Goal: Manage account settings

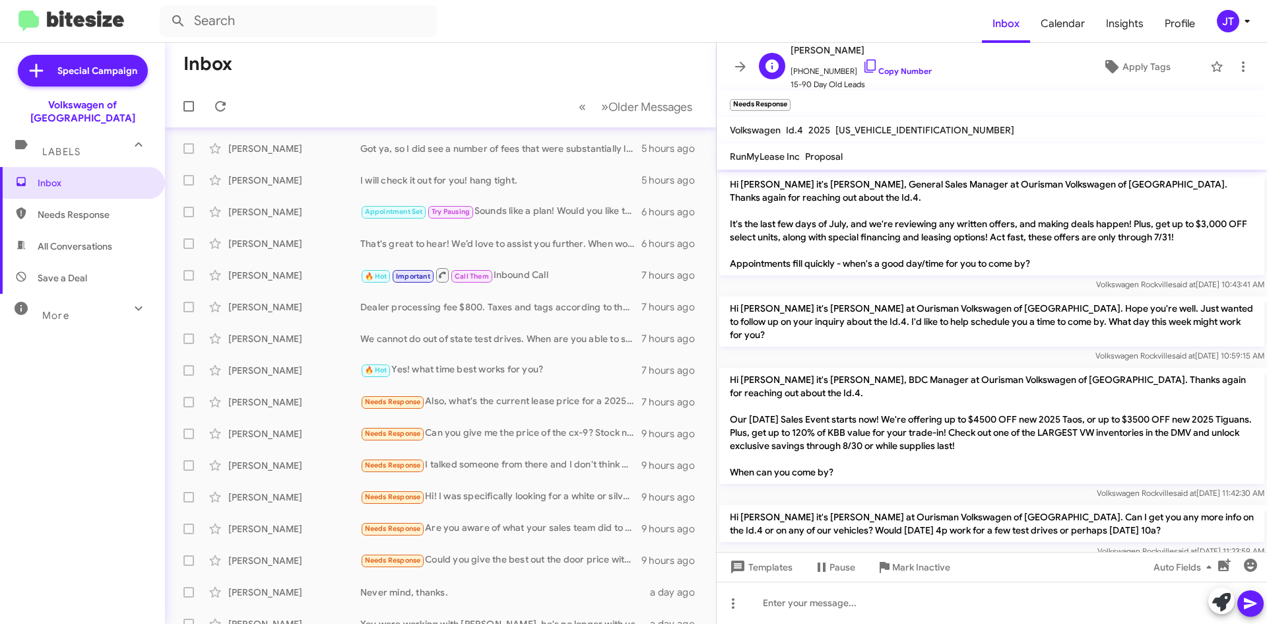
scroll to position [987, 0]
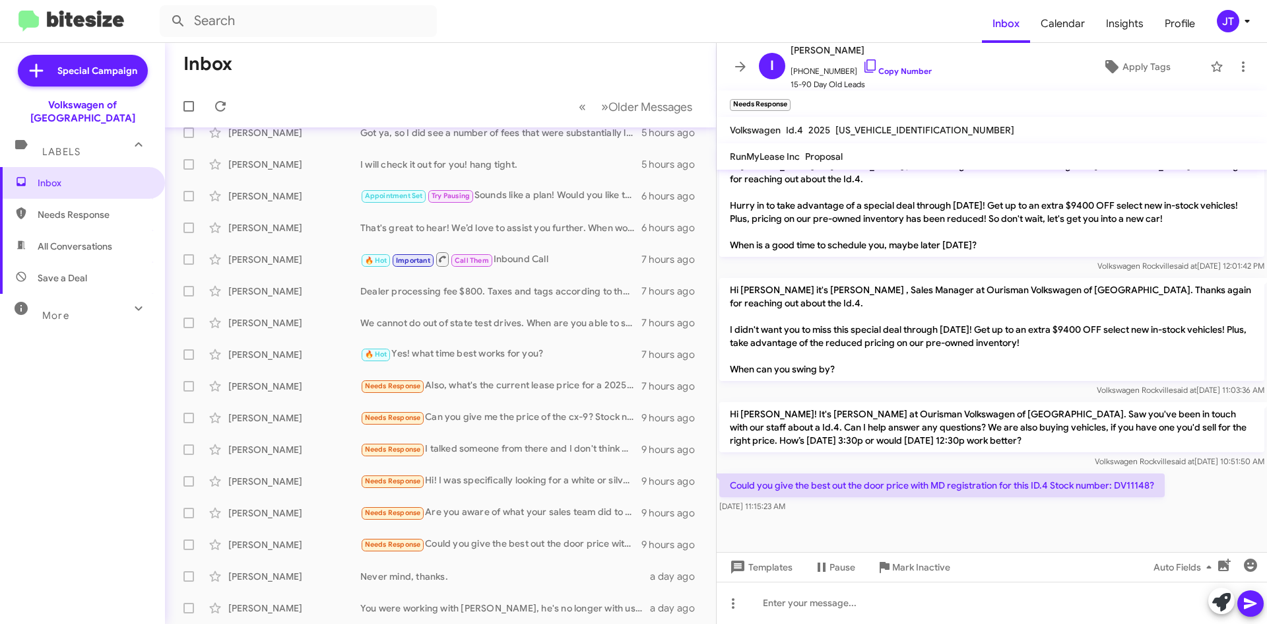
click at [1246, 21] on icon at bounding box center [1246, 21] width 5 height 3
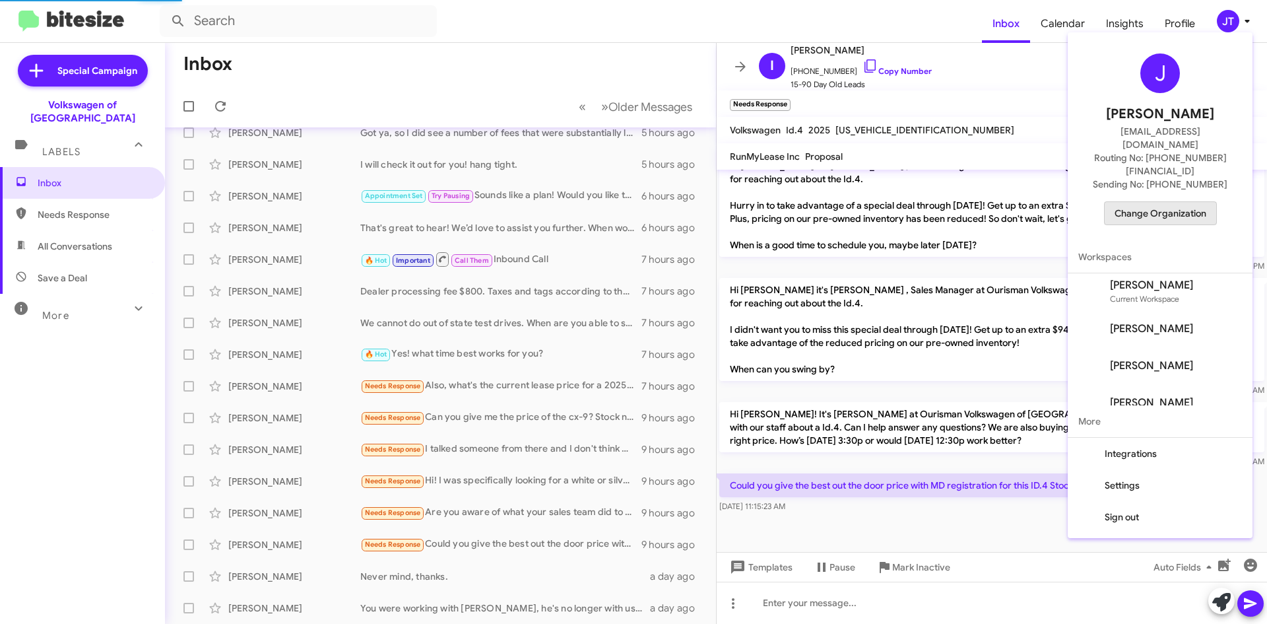
click at [1177, 202] on span "Change Organization" at bounding box center [1160, 213] width 92 height 22
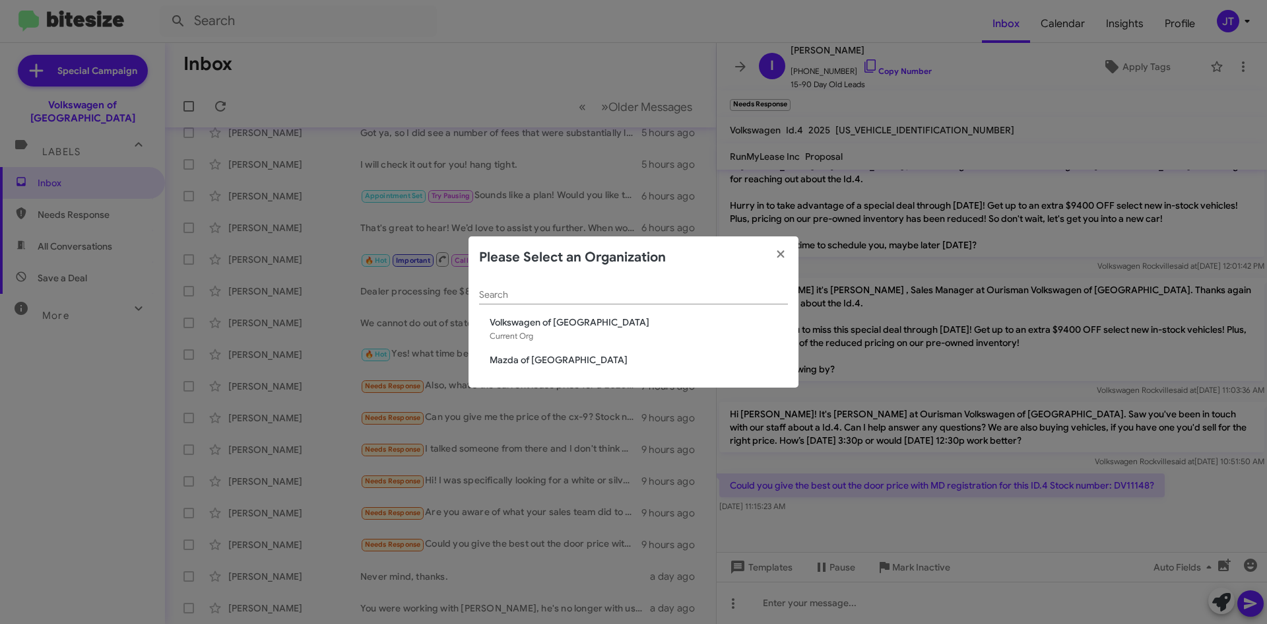
click at [558, 370] on div "Search Volkswagen of Rockville Current Org Mazda of Rockville" at bounding box center [633, 333] width 330 height 110
click at [560, 363] on span "Mazda of [GEOGRAPHIC_DATA]" at bounding box center [639, 359] width 298 height 13
